Goal: Information Seeking & Learning: Learn about a topic

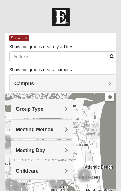
click at [44, 110] on span "Group Type" at bounding box center [30, 108] width 28 height 5
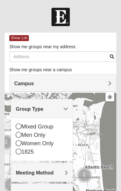
click at [21, 128] on icon at bounding box center [19, 126] width 6 height 6
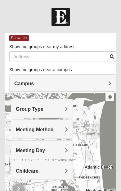
click at [54, 130] on span "Meeting Method" at bounding box center [35, 129] width 38 height 5
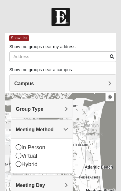
click at [21, 148] on icon at bounding box center [19, 147] width 6 height 6
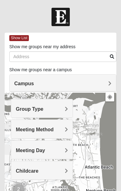
click at [68, 150] on div "Meeting Day" at bounding box center [42, 150] width 62 height 18
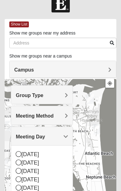
scroll to position [14, 0]
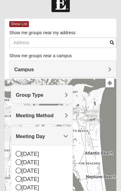
click at [21, 168] on div "[DATE]" at bounding box center [42, 171] width 52 height 8
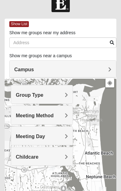
click at [69, 137] on div "Meeting Day" at bounding box center [42, 136] width 62 height 18
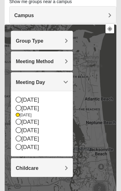
scroll to position [68, 0]
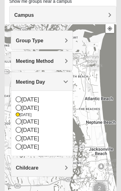
click at [39, 168] on span "Childcare" at bounding box center [27, 167] width 23 height 5
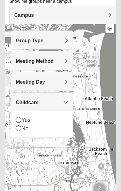
click at [30, 126] on div "No" at bounding box center [42, 128] width 52 height 8
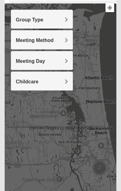
scroll to position [91, 0]
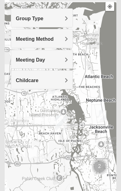
click at [94, 100] on div at bounding box center [61, 126] width 112 height 249
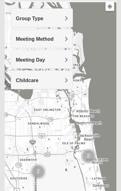
click at [70, 109] on img "Mixed Luehring 32224" at bounding box center [64, 114] width 12 height 15
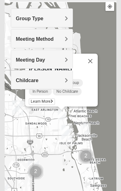
click at [91, 89] on div "[DATE] PM Mixed Group In Person No Childcare" at bounding box center [63, 87] width 69 height 17
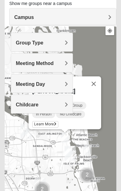
scroll to position [66, 0]
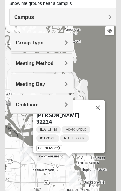
click at [100, 112] on button "Close" at bounding box center [98, 107] width 15 height 15
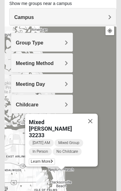
click at [93, 124] on button "Close" at bounding box center [90, 121] width 15 height 15
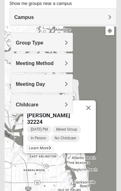
click at [90, 111] on button "Close" at bounding box center [88, 107] width 15 height 15
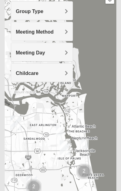
scroll to position [98, 0]
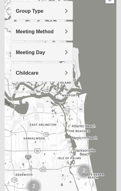
click at [100, 98] on div at bounding box center [61, 119] width 112 height 249
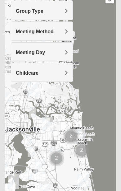
click at [45, 54] on span "Meeting Day" at bounding box center [30, 52] width 29 height 5
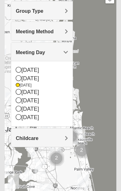
click at [22, 92] on div "[DATE]" at bounding box center [42, 92] width 52 height 8
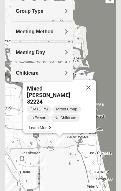
click at [89, 89] on button "Close" at bounding box center [88, 87] width 15 height 15
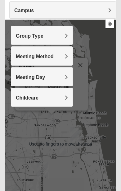
scroll to position [74, 0]
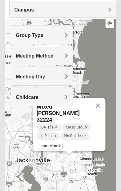
click at [104, 108] on button "Close" at bounding box center [98, 105] width 15 height 15
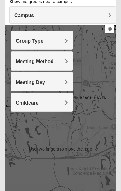
scroll to position [68, 0]
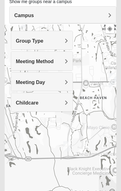
click at [100, 95] on div at bounding box center [61, 149] width 112 height 249
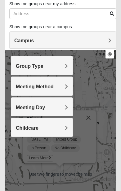
scroll to position [43, 0]
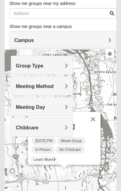
click at [99, 122] on button "Close" at bounding box center [93, 119] width 15 height 15
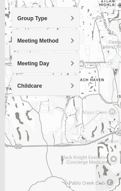
scroll to position [92, 0]
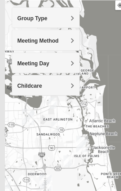
click at [45, 59] on span "Meeting Day" at bounding box center [30, 57] width 29 height 5
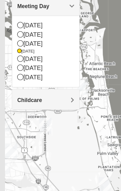
scroll to position [144, 0]
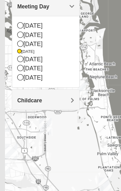
click at [21, 38] on icon at bounding box center [19, 40] width 6 height 6
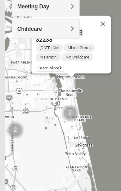
click at [96, 74] on div "Mixed [PERSON_NAME] 32233 [DATE] AM Mixed Group In Person No Childcare Learn Mo…" at bounding box center [61, 72] width 112 height 249
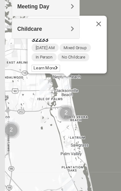
click at [95, 24] on button "Close" at bounding box center [90, 22] width 15 height 15
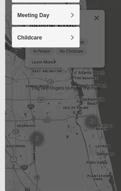
scroll to position [137, 0]
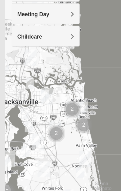
click at [45, 13] on span "Meeting Day" at bounding box center [30, 13] width 29 height 5
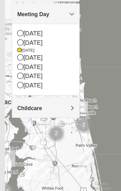
click at [109, 62] on div at bounding box center [61, 80] width 112 height 249
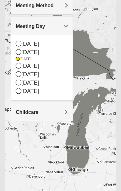
scroll to position [124, 0]
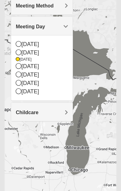
click at [95, 156] on div at bounding box center [61, 93] width 112 height 249
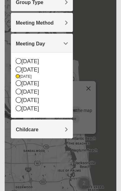
scroll to position [109, 0]
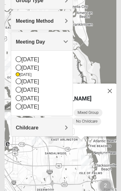
click at [112, 94] on button "Close" at bounding box center [110, 91] width 15 height 15
